Goal: Information Seeking & Learning: Understand process/instructions

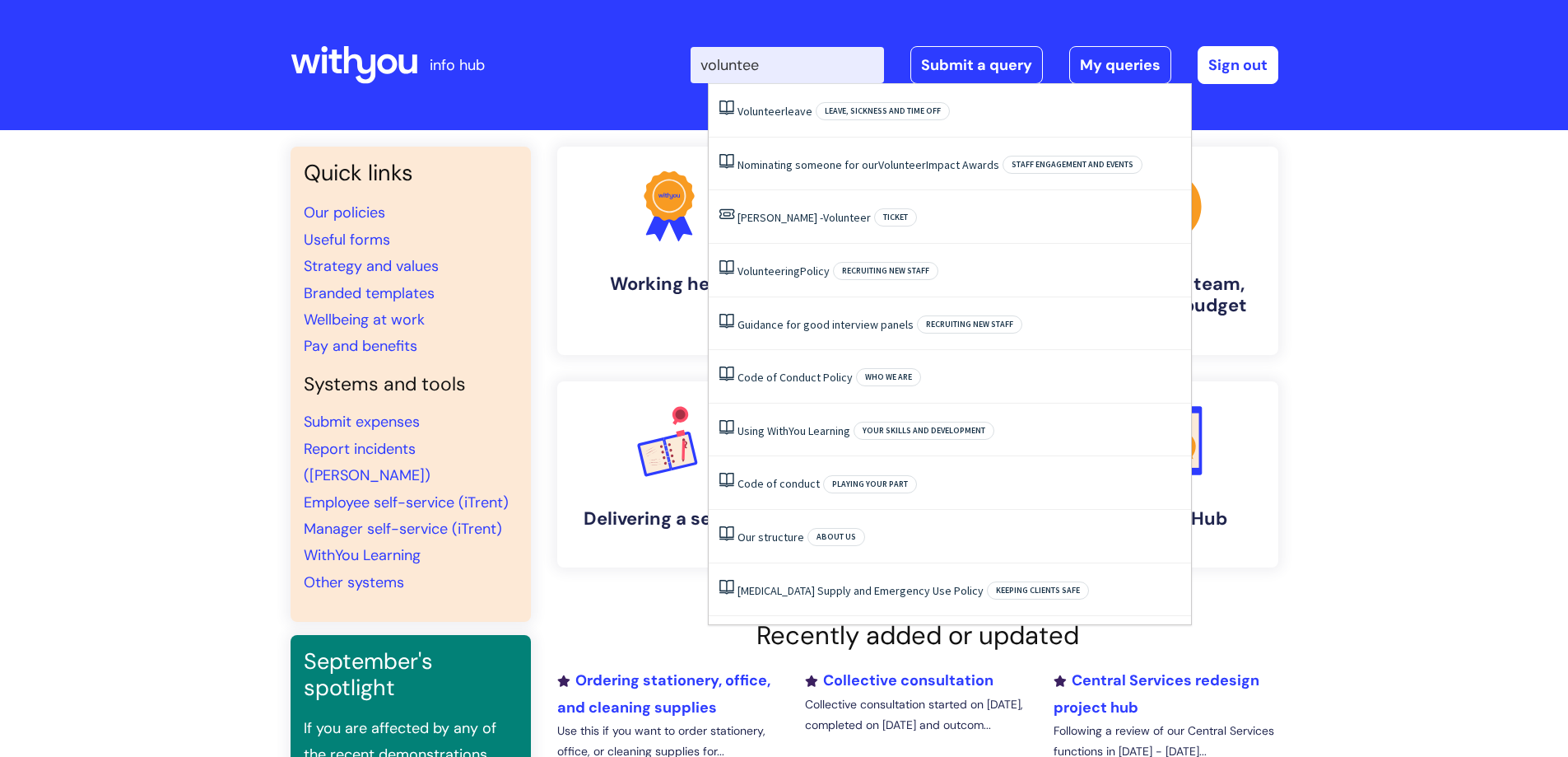
type input "volunteer"
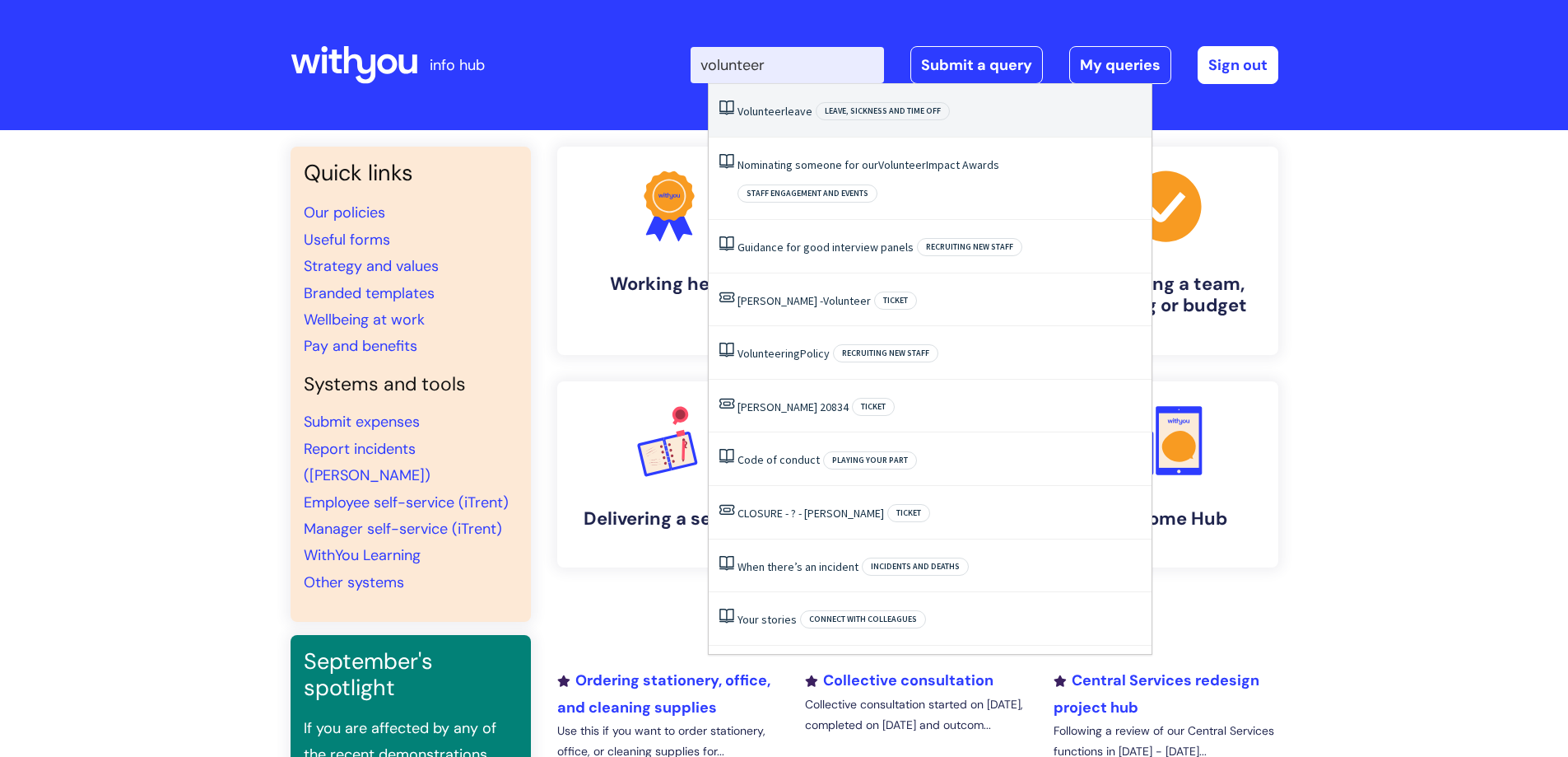
click at [785, 108] on link "Volunteer leave" at bounding box center [775, 111] width 75 height 15
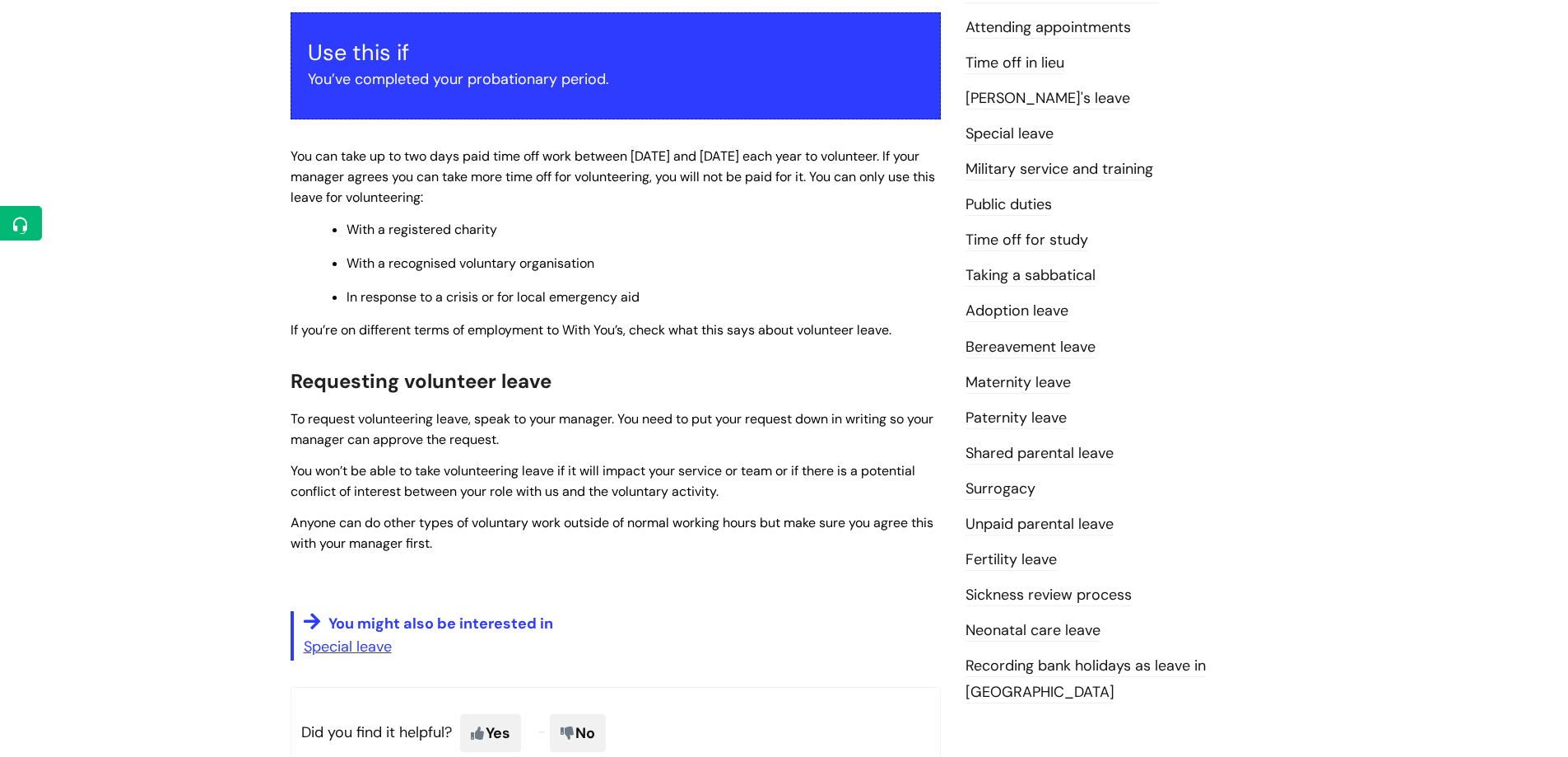
scroll to position [329, 0]
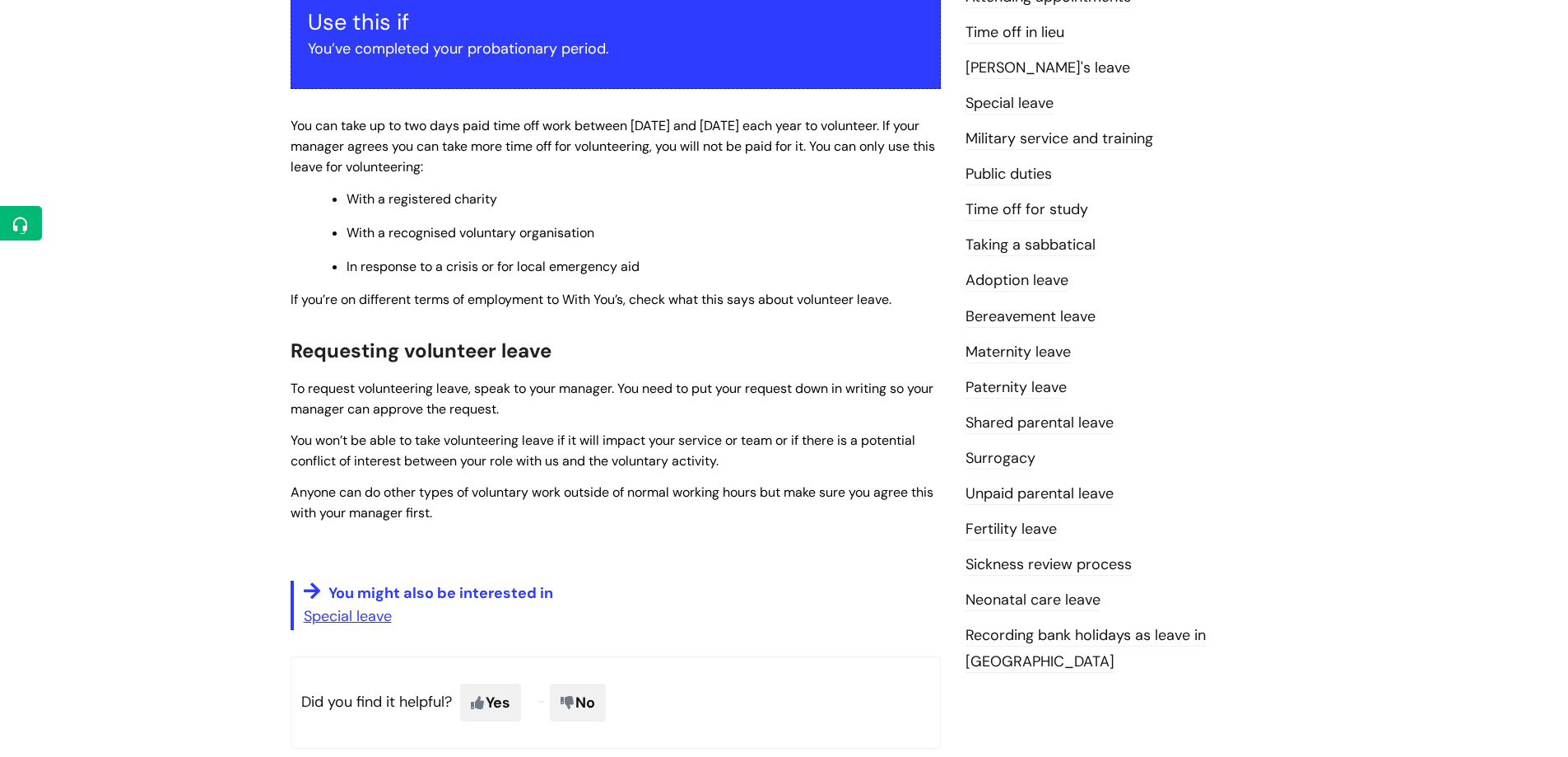
drag, startPoint x: 392, startPoint y: 362, endPoint x: 338, endPoint y: 346, distance: 56.3
click at [338, 346] on span "Requesting volunteer leave" at bounding box center [421, 350] width 261 height 26
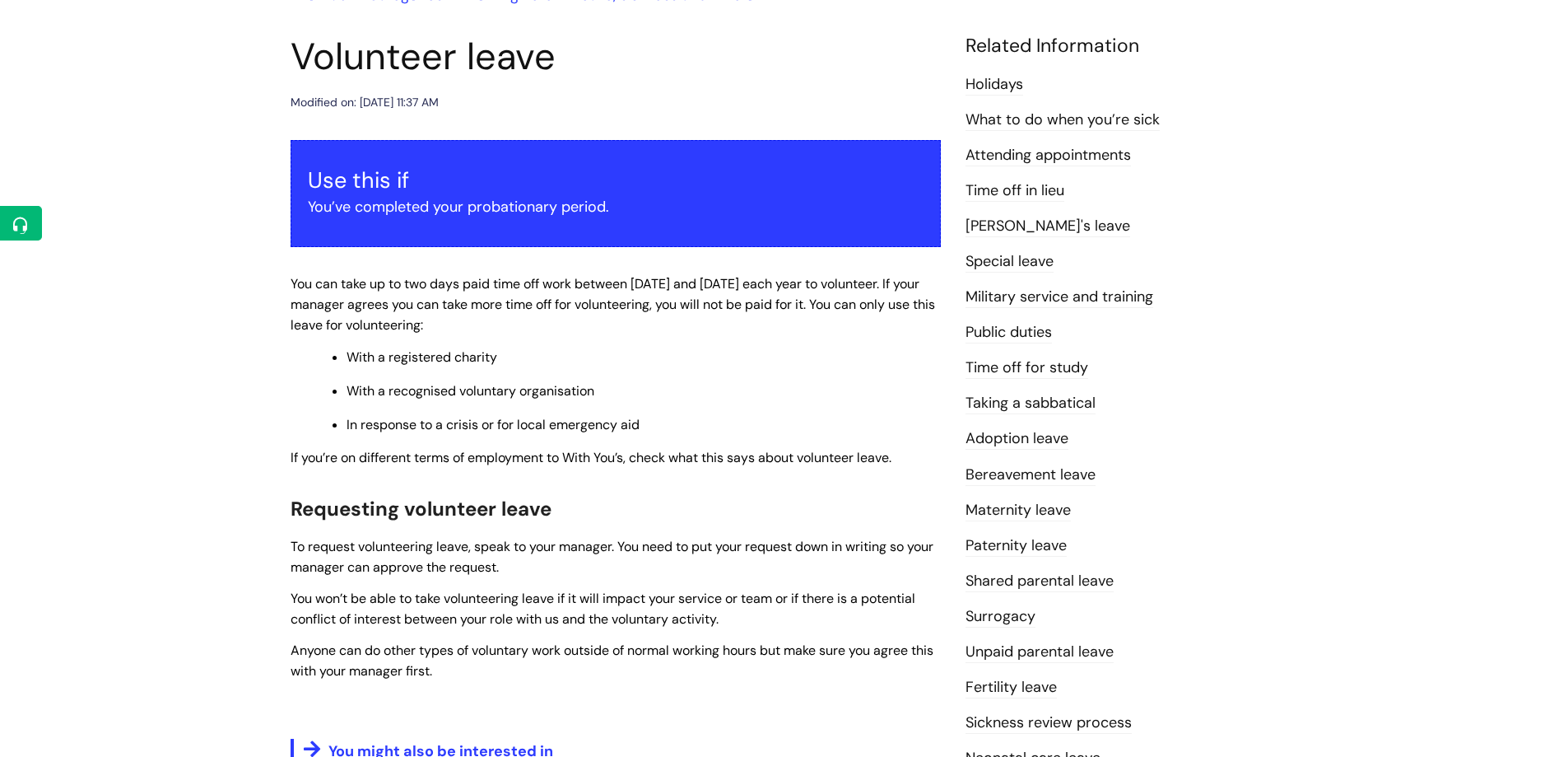
scroll to position [165, 0]
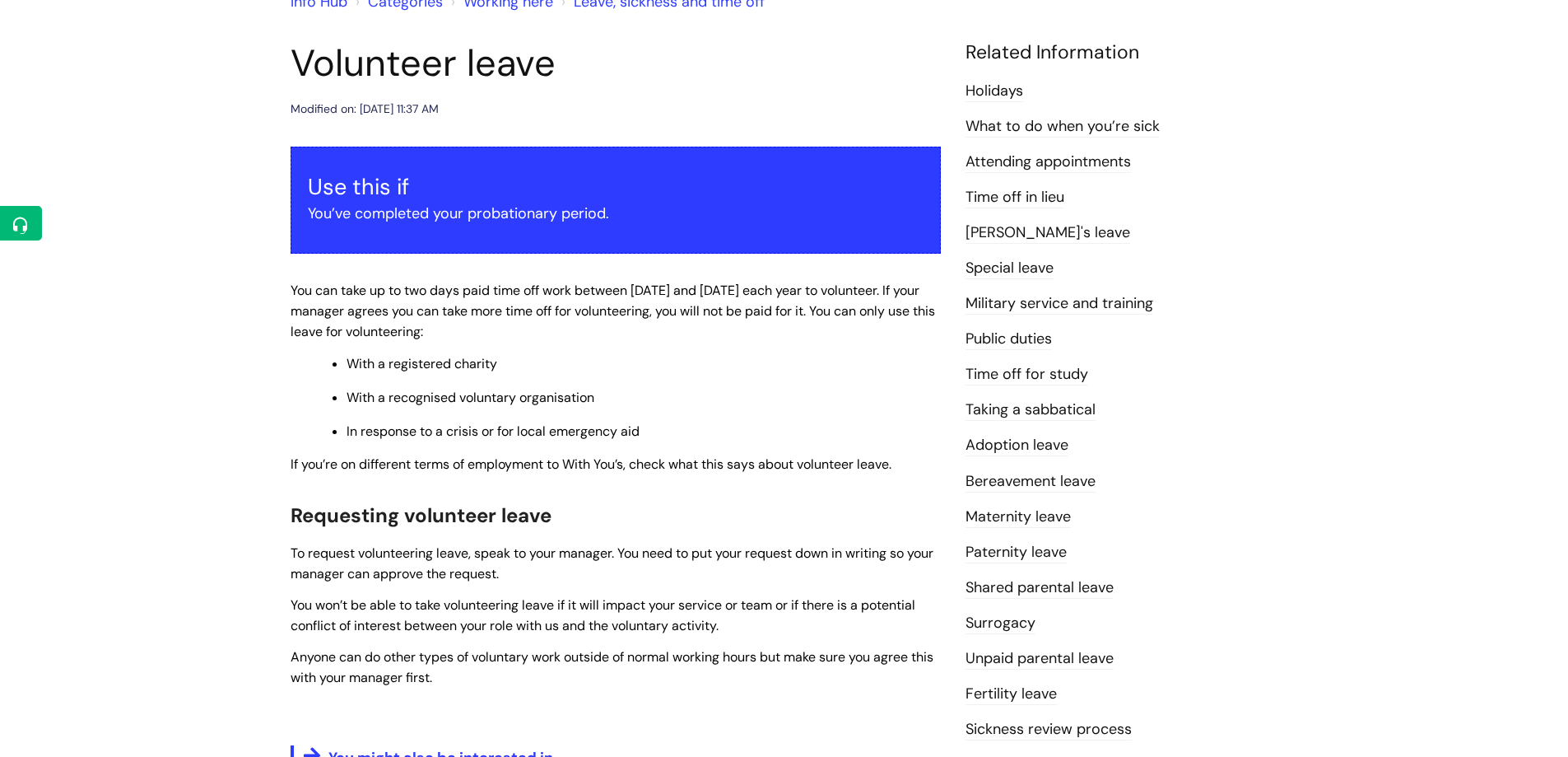
click at [473, 441] on div "Use this if You’ve completed your probationary period. You can take up to two d…" at bounding box center [615, 470] width 650 height 647
